Goal: Transaction & Acquisition: Purchase product/service

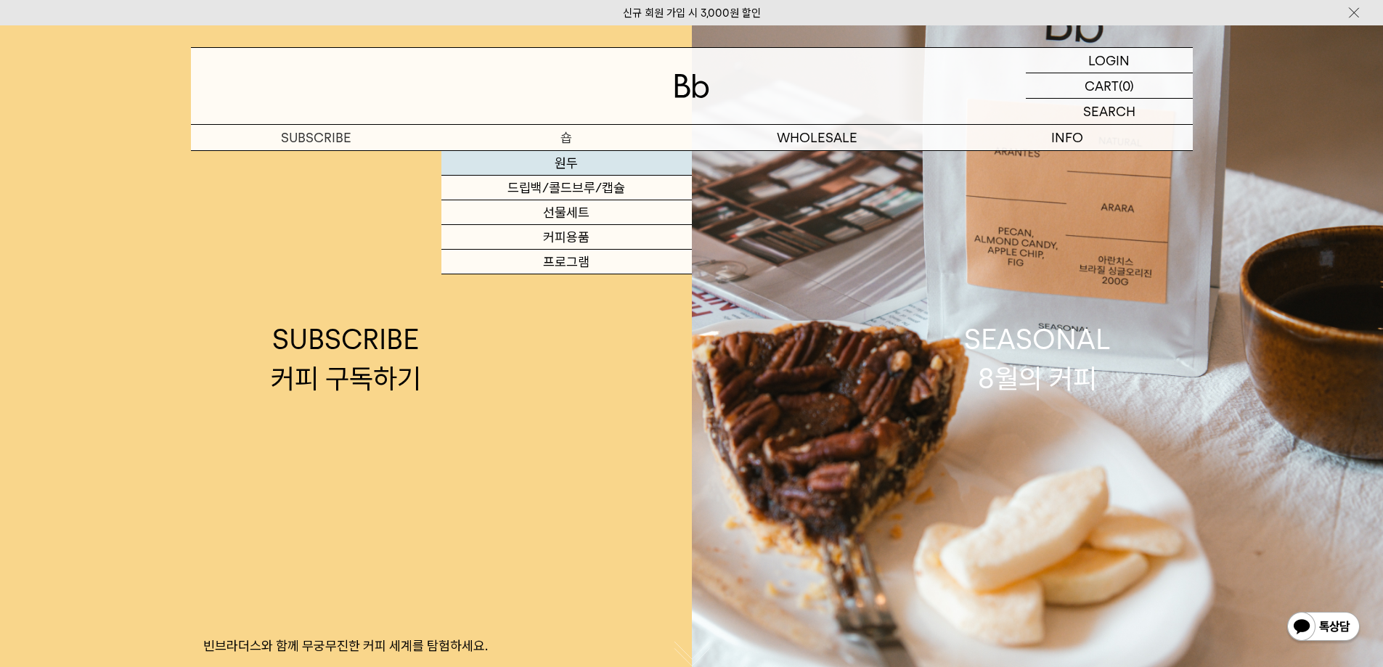
click at [568, 159] on link "원두" at bounding box center [566, 163] width 250 height 25
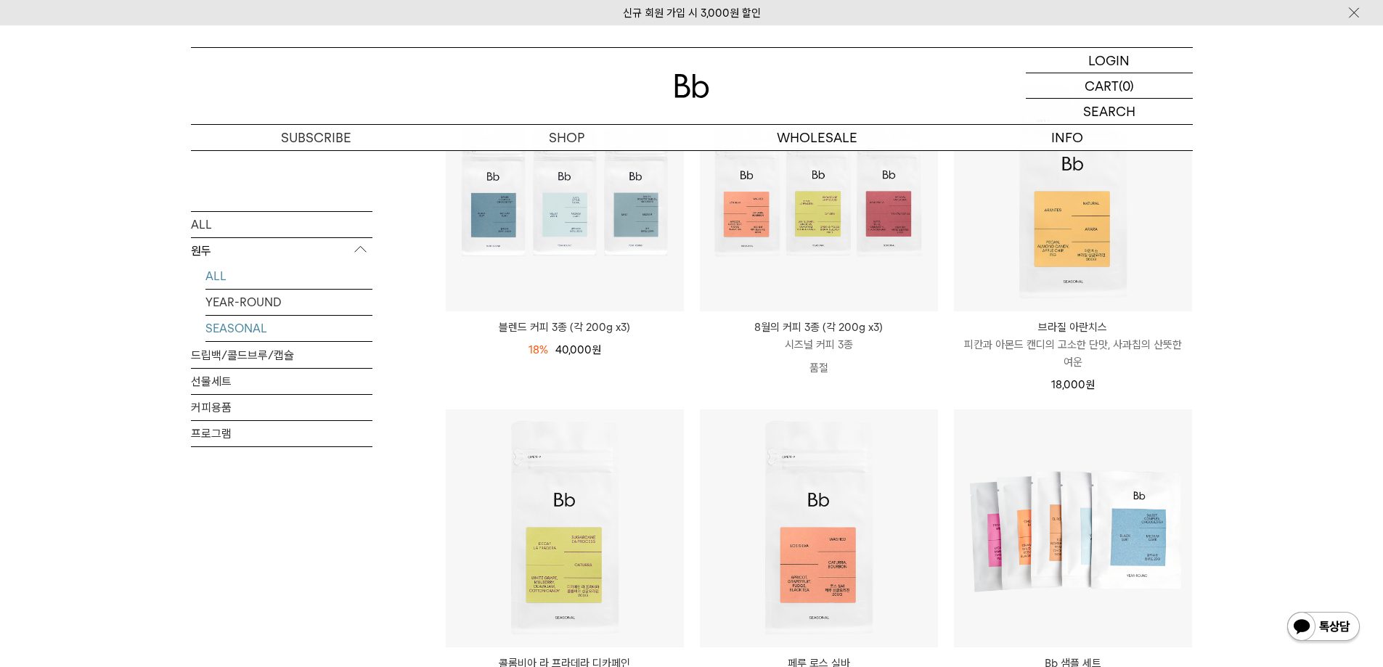
click at [266, 329] on link "SEASONAL" at bounding box center [288, 327] width 167 height 25
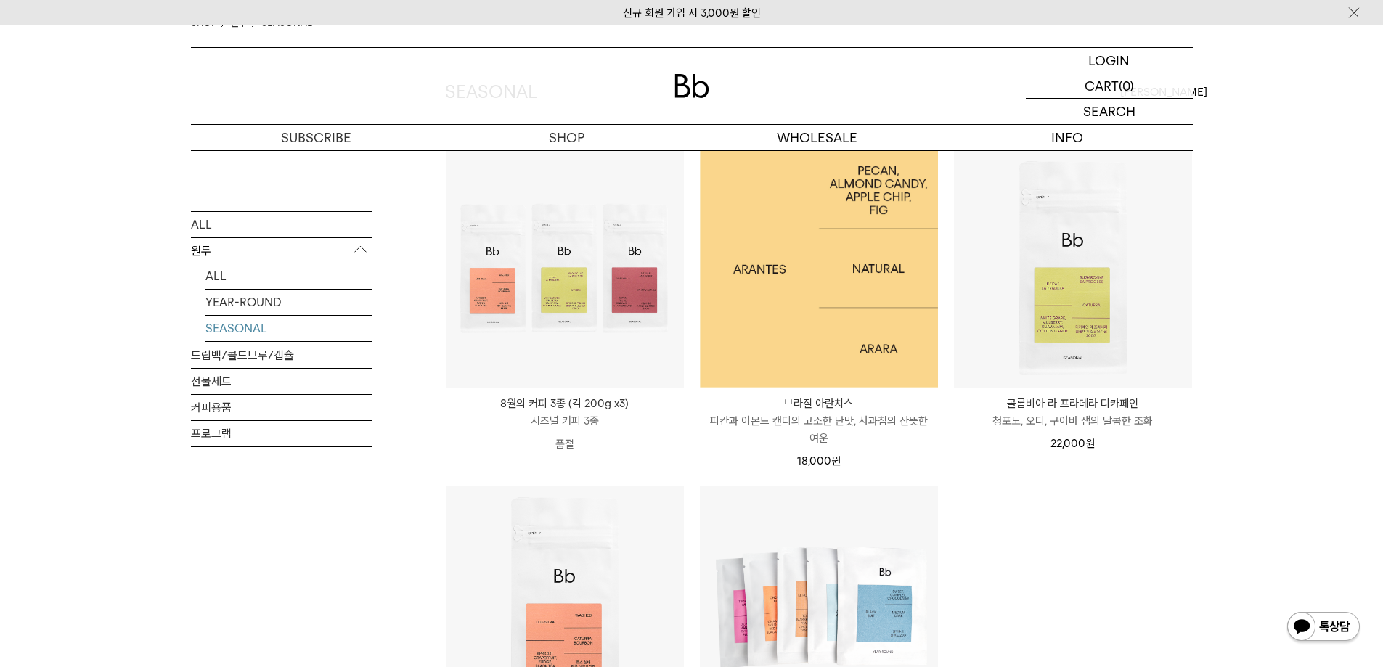
scroll to position [436, 0]
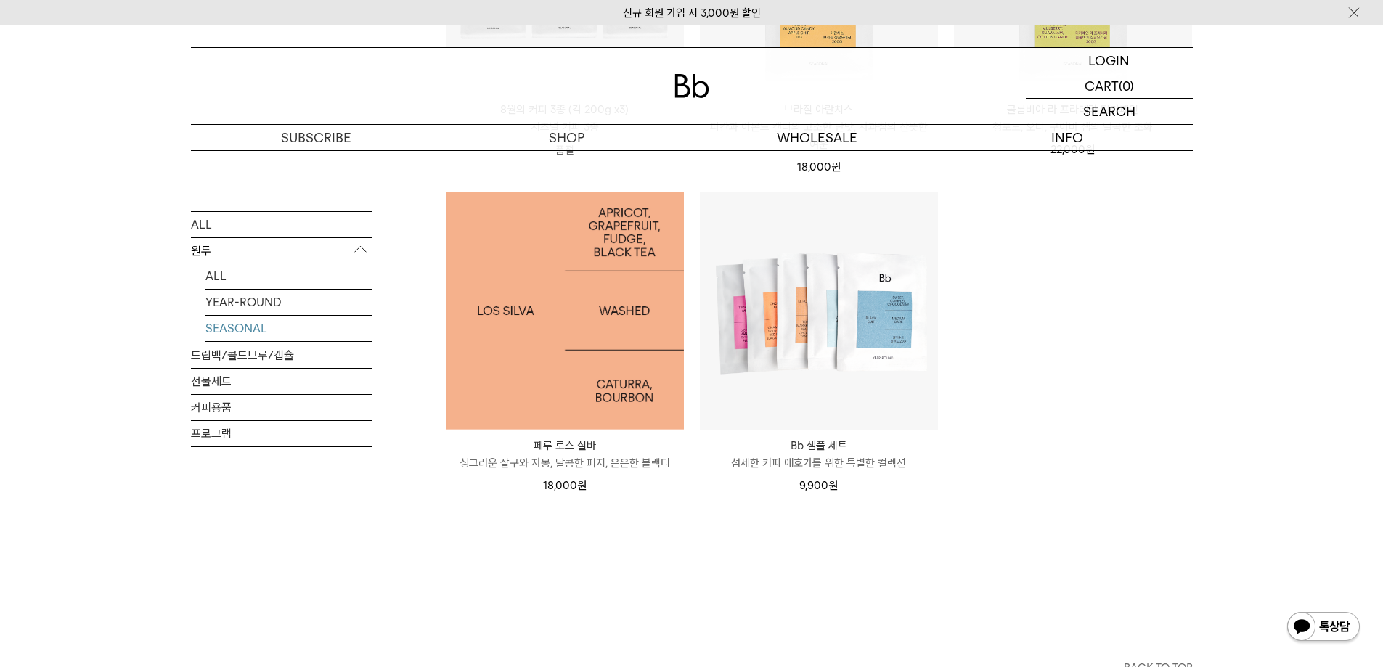
click at [635, 385] on img at bounding box center [565, 311] width 238 height 238
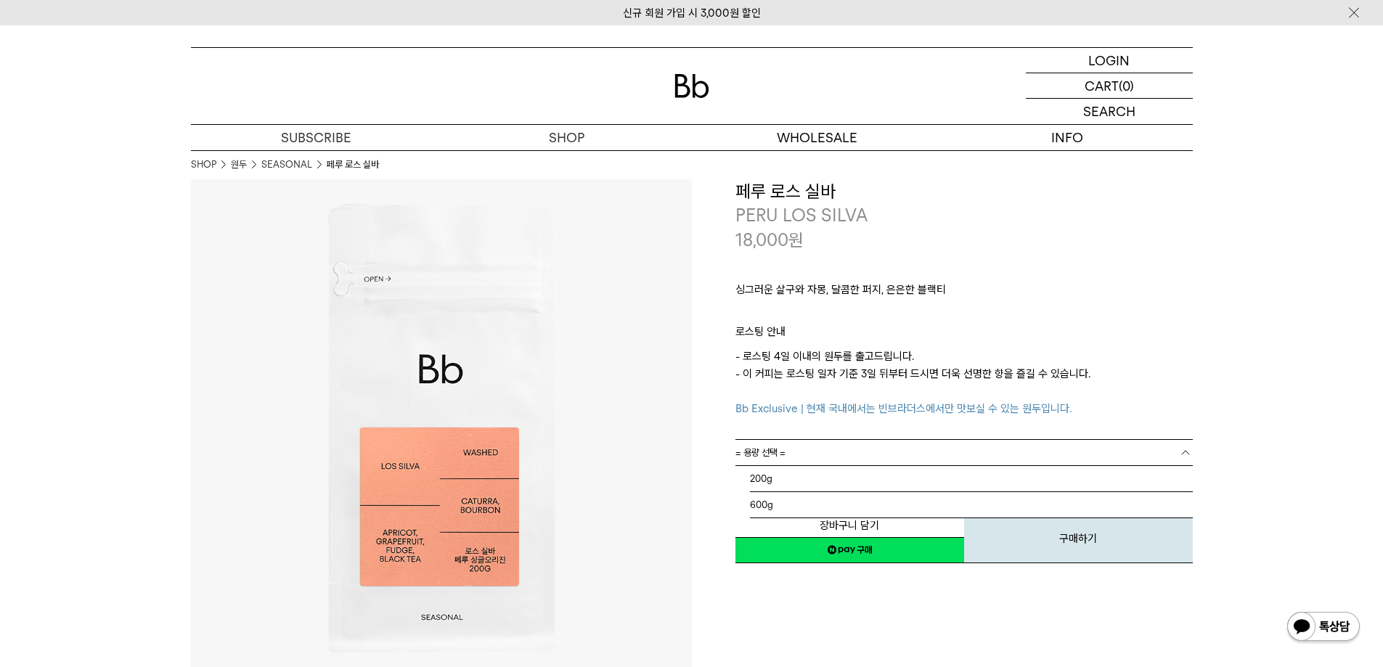
click at [810, 453] on link "= 용량 선택 =" at bounding box center [963, 452] width 457 height 25
click at [809, 478] on li "200g" at bounding box center [971, 479] width 443 height 26
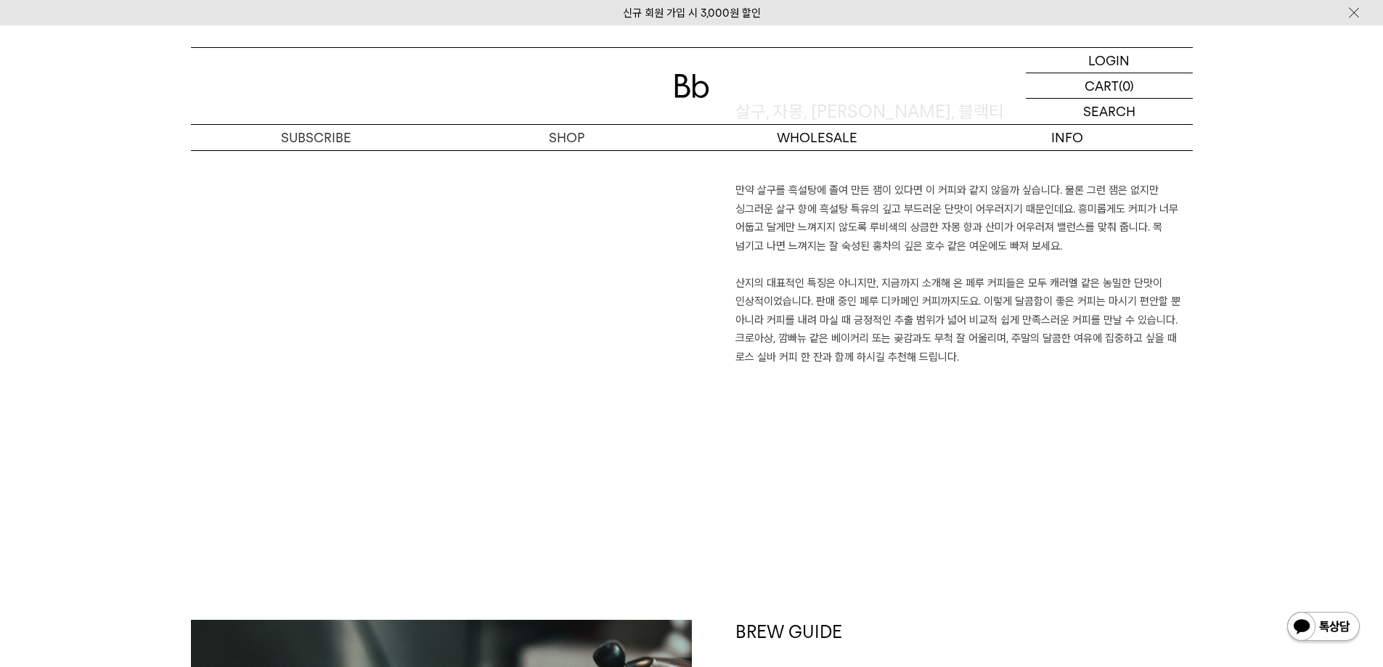
scroll to position [1525, 0]
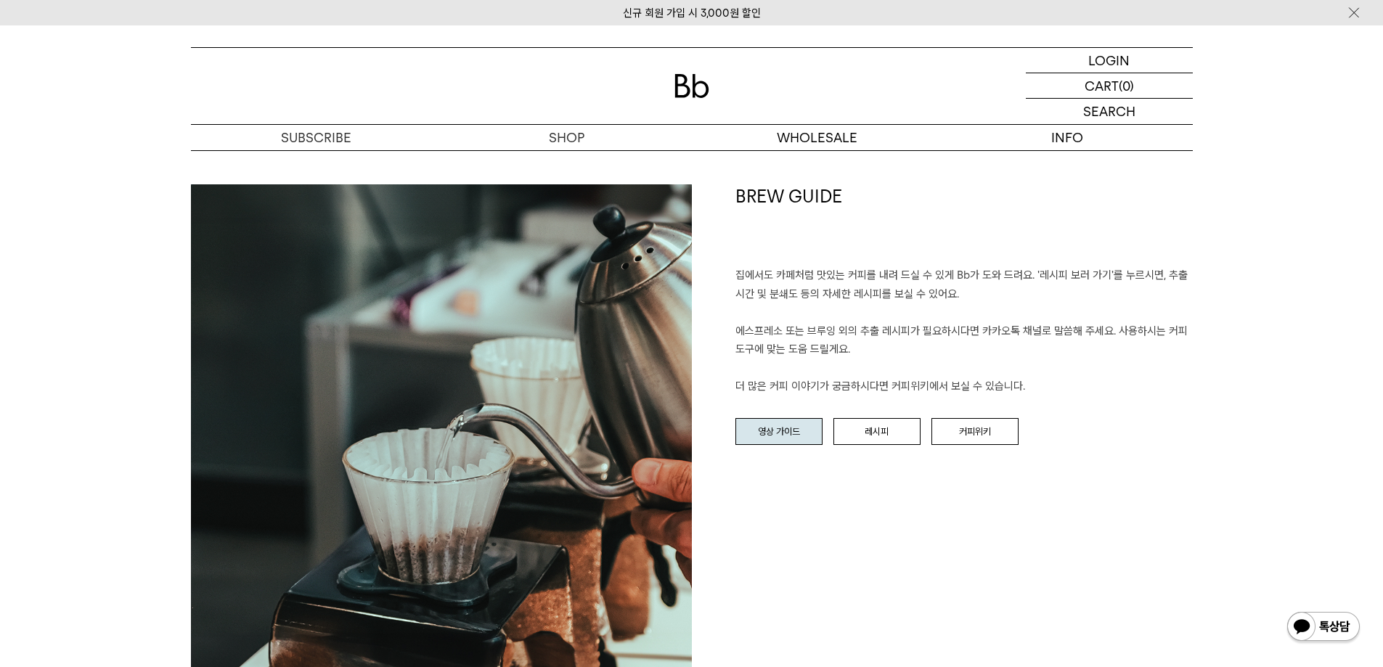
click at [758, 430] on link "영상 가이드" at bounding box center [778, 432] width 87 height 28
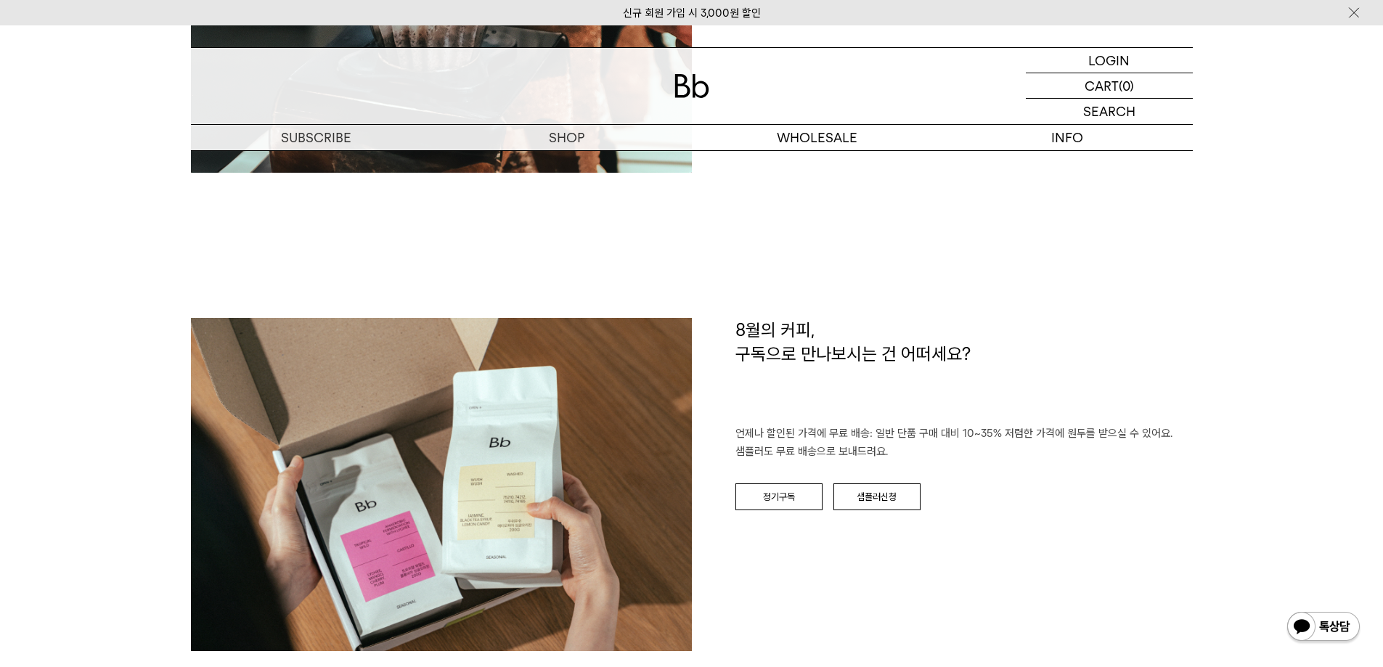
scroll to position [2152, 0]
